Goal: Task Accomplishment & Management: Use online tool/utility

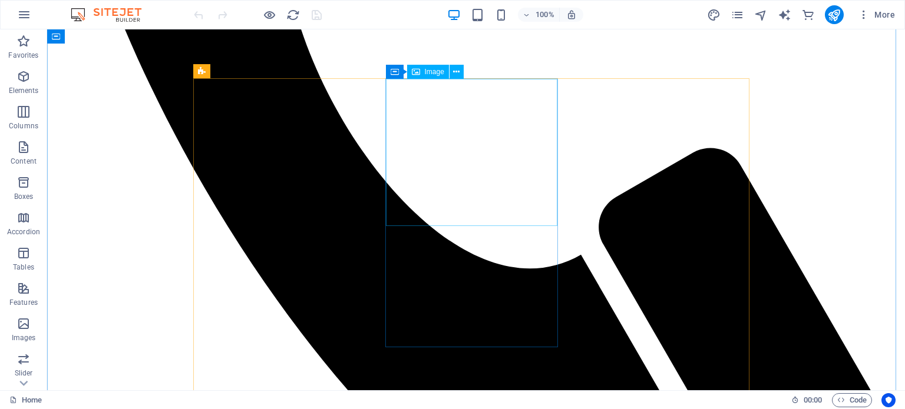
scroll to position [634, 0]
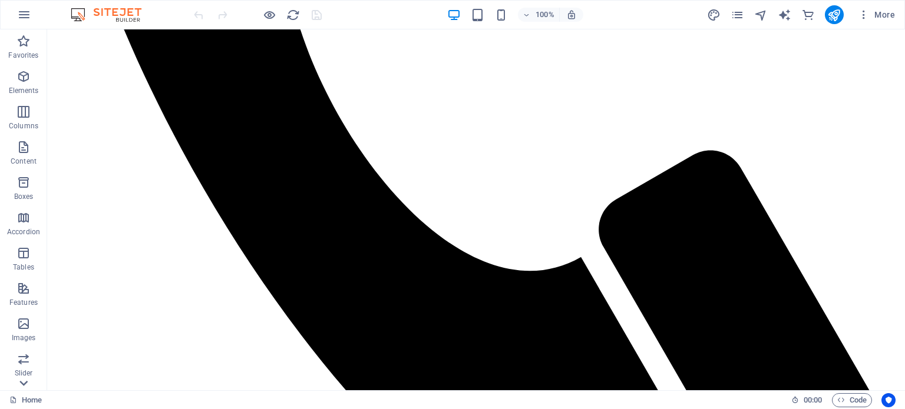
click at [28, 384] on icon at bounding box center [23, 383] width 16 height 16
click at [28, 384] on p "Commerce" at bounding box center [23, 381] width 35 height 9
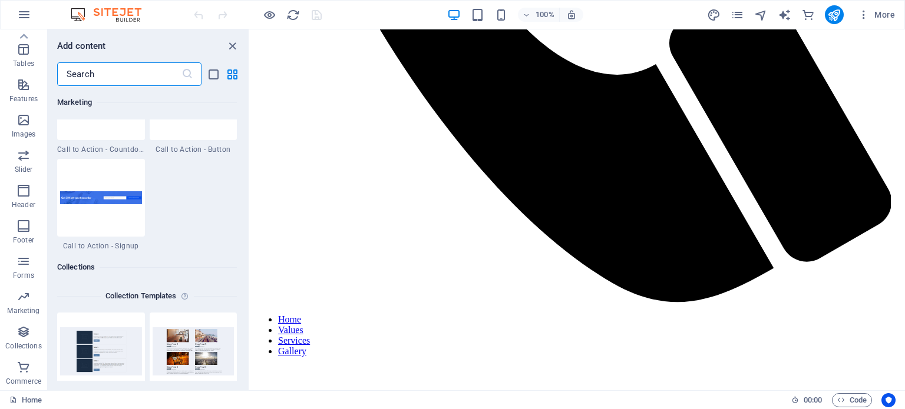
scroll to position [11350, 0]
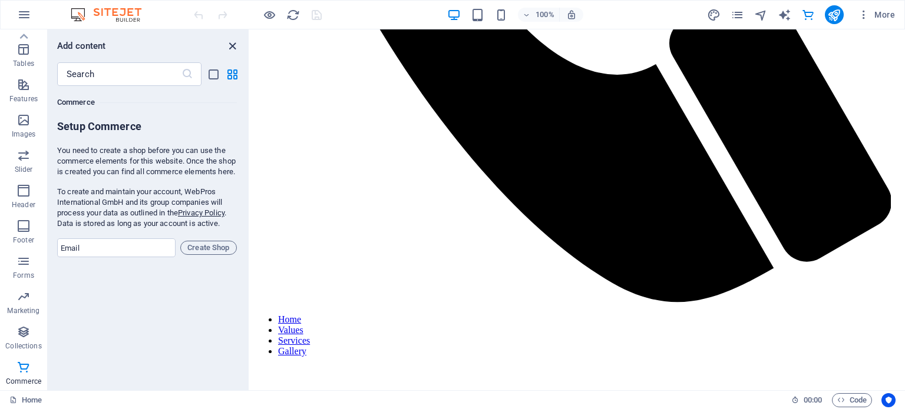
click at [237, 44] on icon "close panel" at bounding box center [233, 46] width 14 height 14
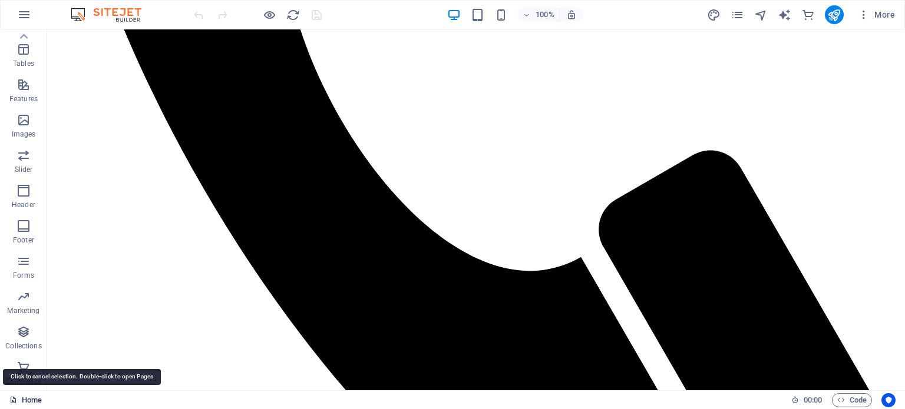
click at [28, 398] on link "Home" at bounding box center [25, 400] width 32 height 14
click at [29, 396] on link "Home" at bounding box center [25, 400] width 32 height 14
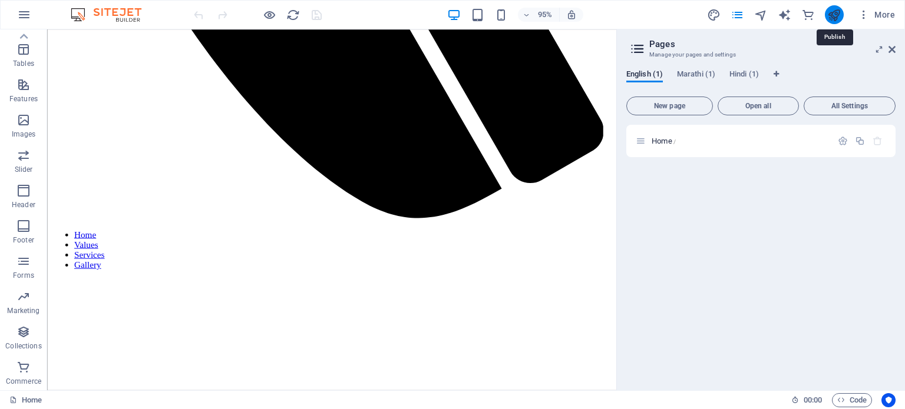
click at [832, 18] on icon "publish" at bounding box center [834, 15] width 14 height 14
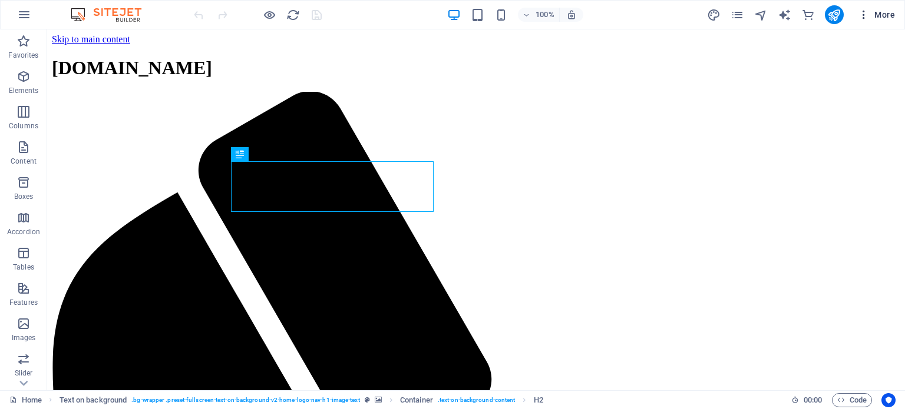
click at [866, 19] on icon "button" at bounding box center [864, 15] width 12 height 12
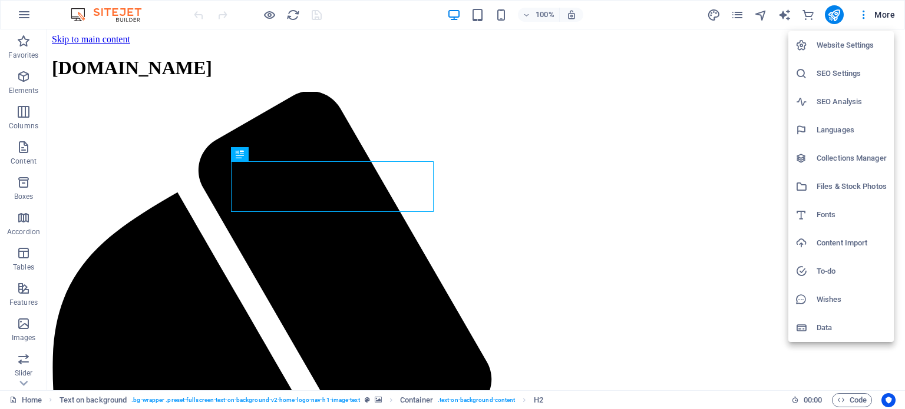
click at [769, 37] on div at bounding box center [452, 204] width 905 height 409
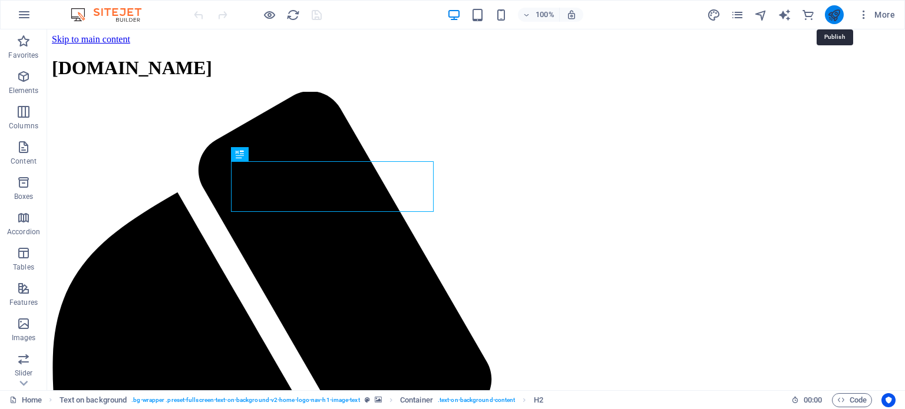
click at [836, 16] on icon "publish" at bounding box center [834, 15] width 14 height 14
